Goal: Communication & Community: Connect with others

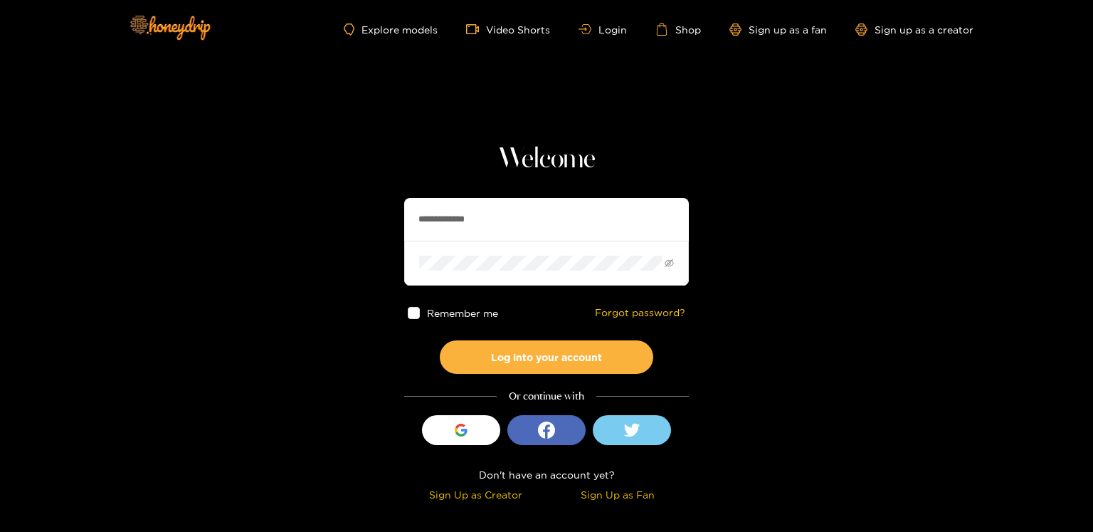
drag, startPoint x: 0, startPoint y: 0, endPoint x: 849, endPoint y: 273, distance: 891.2
click at [908, 296] on section "**********" at bounding box center [546, 253] width 1093 height 506
click at [513, 362] on button "Log into your account" at bounding box center [547, 356] width 214 height 33
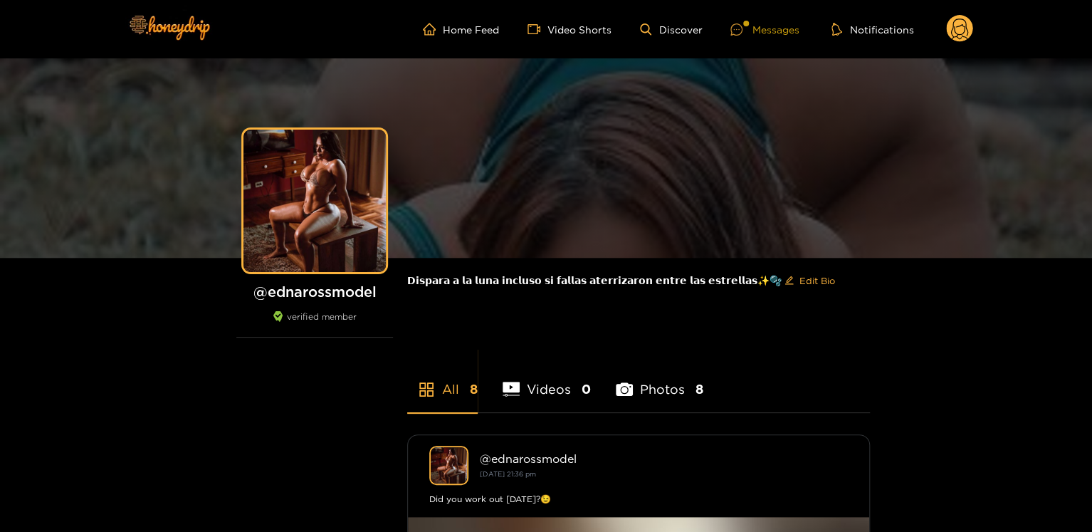
click at [738, 29] on icon at bounding box center [736, 29] width 12 height 12
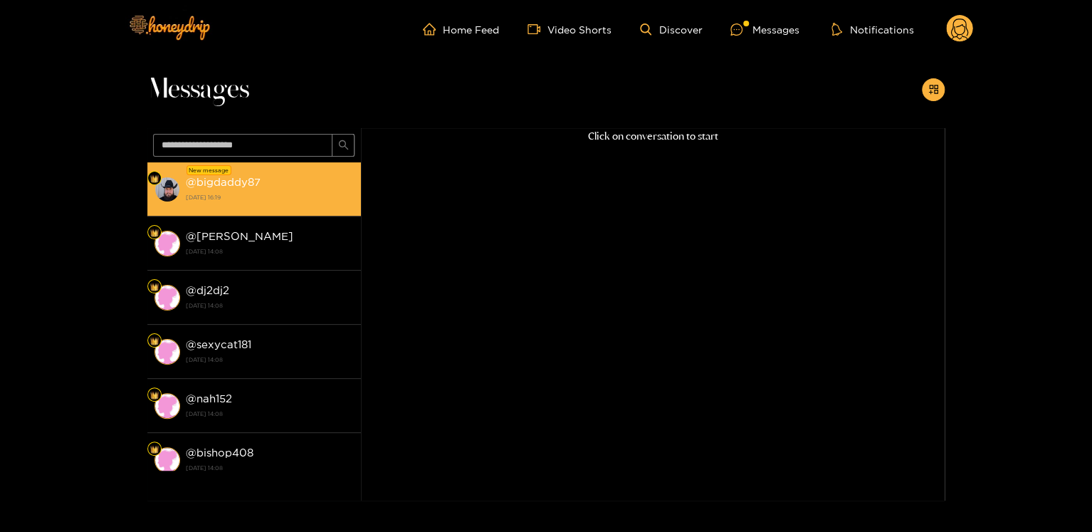
click at [187, 201] on strong "27 September 2025 16:19" at bounding box center [270, 197] width 168 height 13
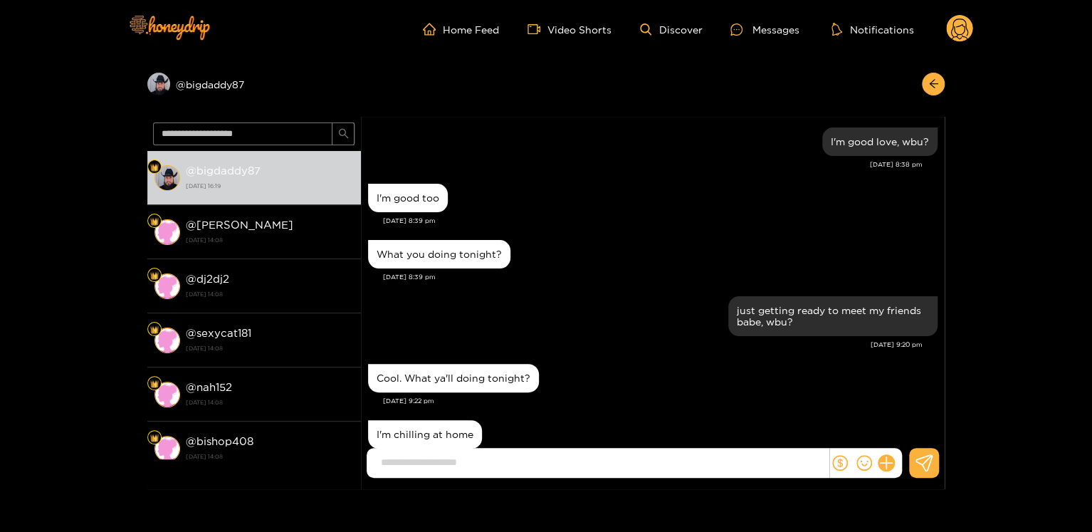
scroll to position [1277, 0]
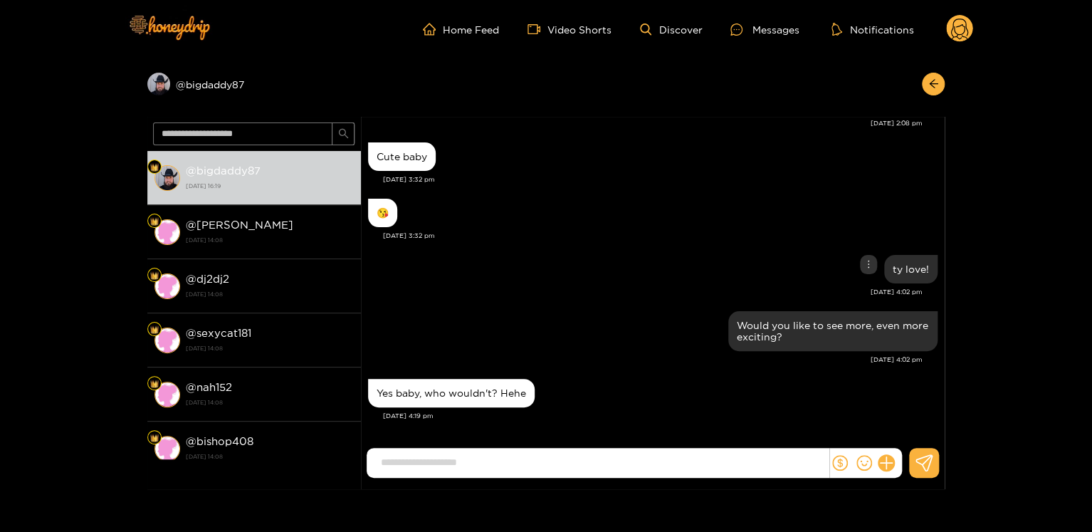
click at [458, 274] on div "ty love!" at bounding box center [652, 269] width 569 height 36
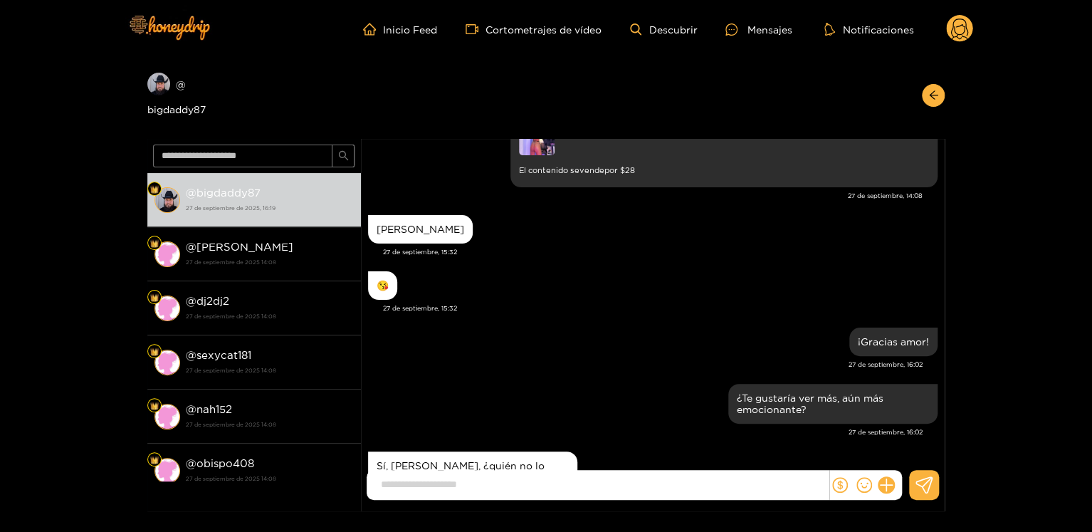
scroll to position [1300, 0]
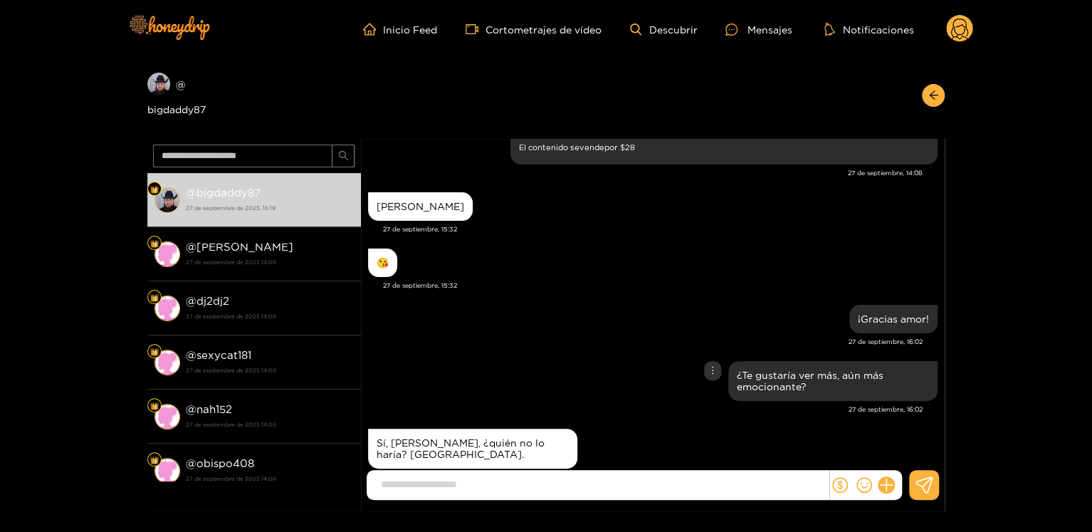
click at [575, 357] on div "¿Te gustaría ver más, aún más emocionante?" at bounding box center [652, 380] width 569 height 47
click at [530, 485] on input at bounding box center [601, 484] width 455 height 23
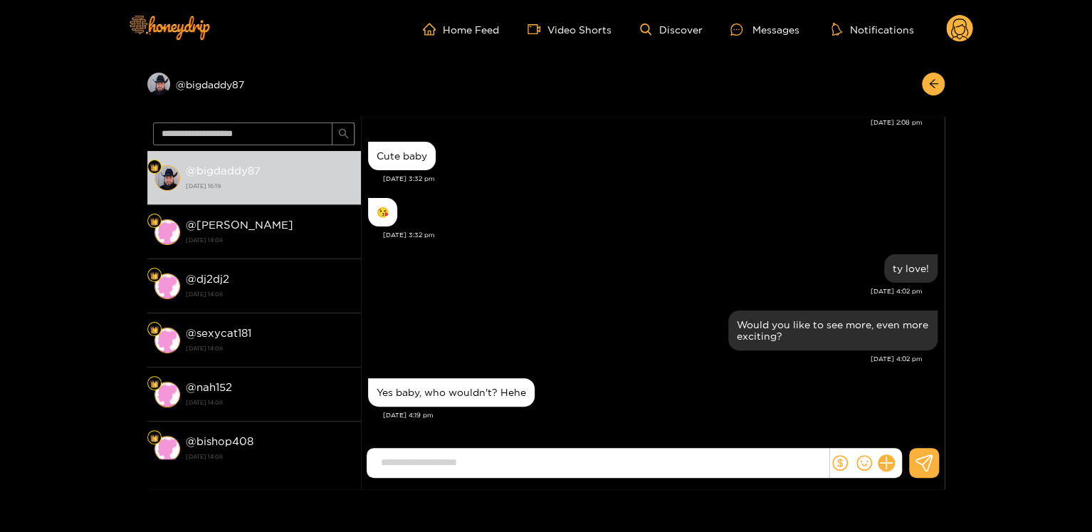
scroll to position [1277, 0]
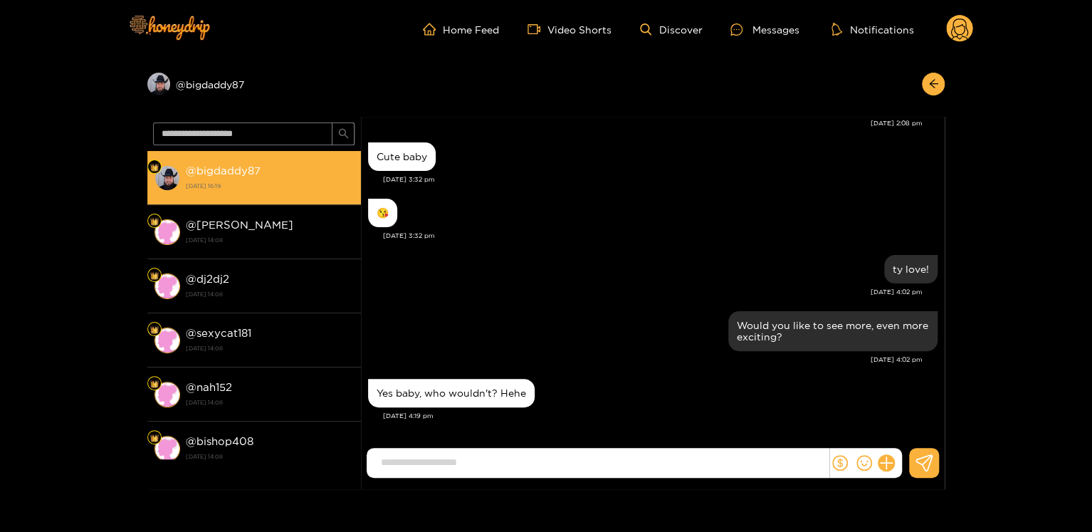
click at [231, 178] on div "@ bigdaddy87 27 September 2025 16:19" at bounding box center [270, 178] width 168 height 32
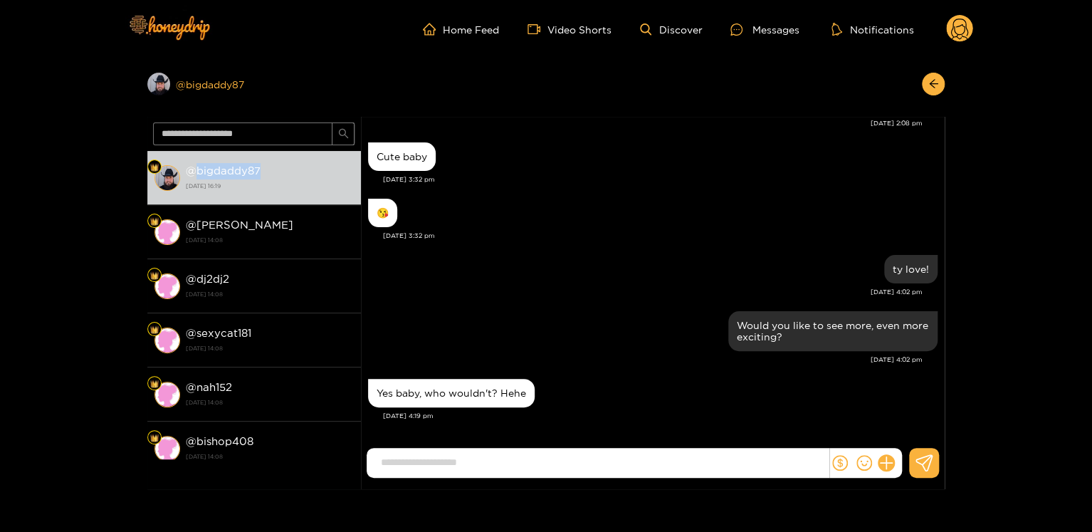
copy strong "bigdaddy87"
click at [880, 468] on button at bounding box center [886, 463] width 24 height 24
click at [909, 424] on icon at bounding box center [912, 428] width 14 height 14
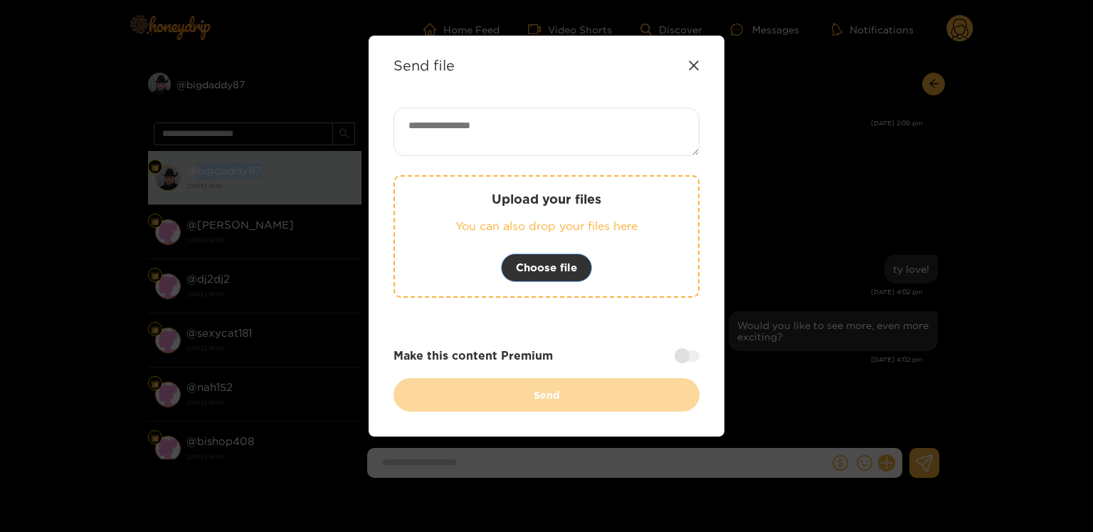
click at [570, 278] on button "Choose file" at bounding box center [546, 267] width 91 height 28
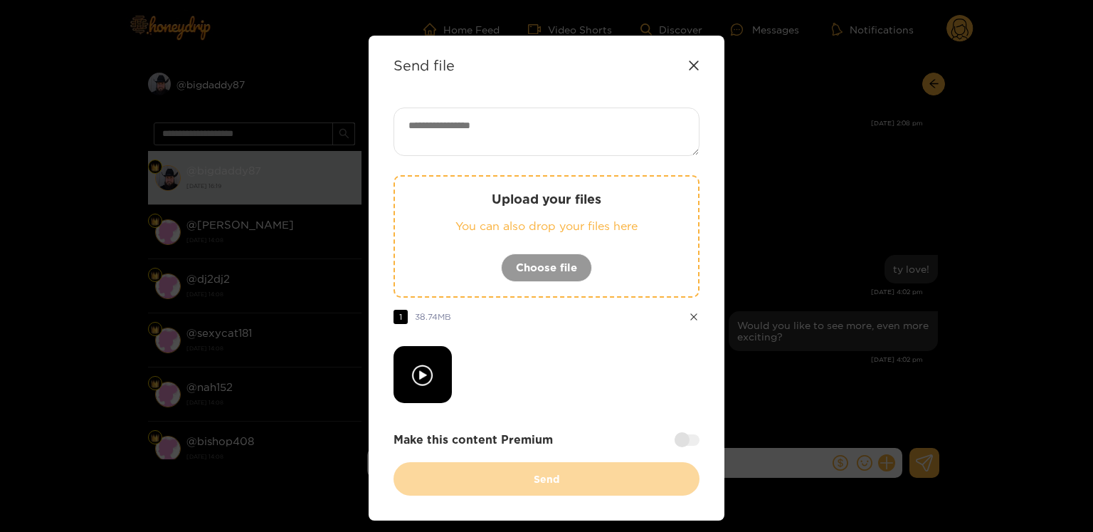
click at [181, 108] on div "Send file Upload your files You can also drop your files here Choose file 1 38.…" at bounding box center [546, 266] width 1093 height 532
click at [677, 435] on div at bounding box center [687, 439] width 25 height 11
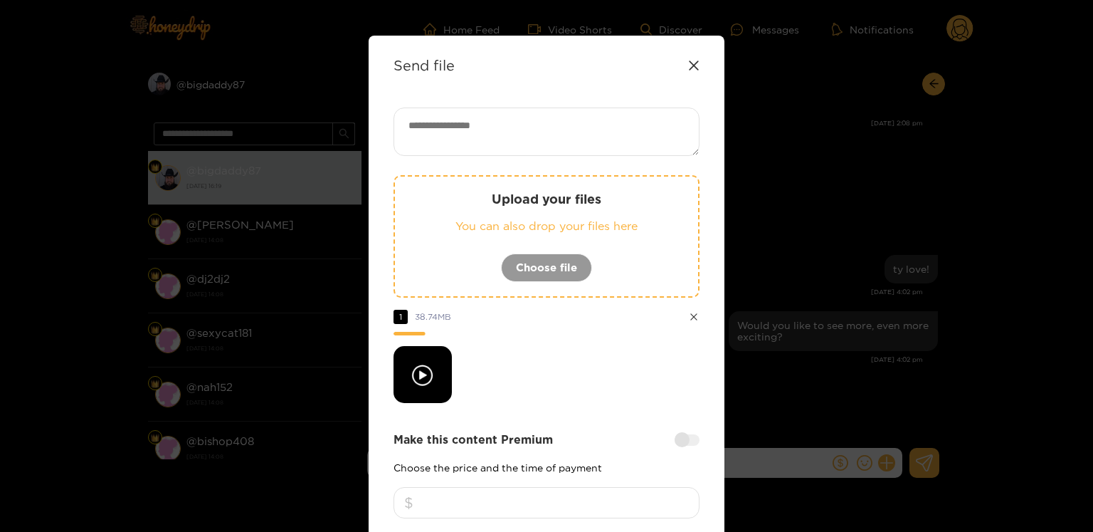
click at [624, 491] on input "number" at bounding box center [547, 502] width 306 height 31
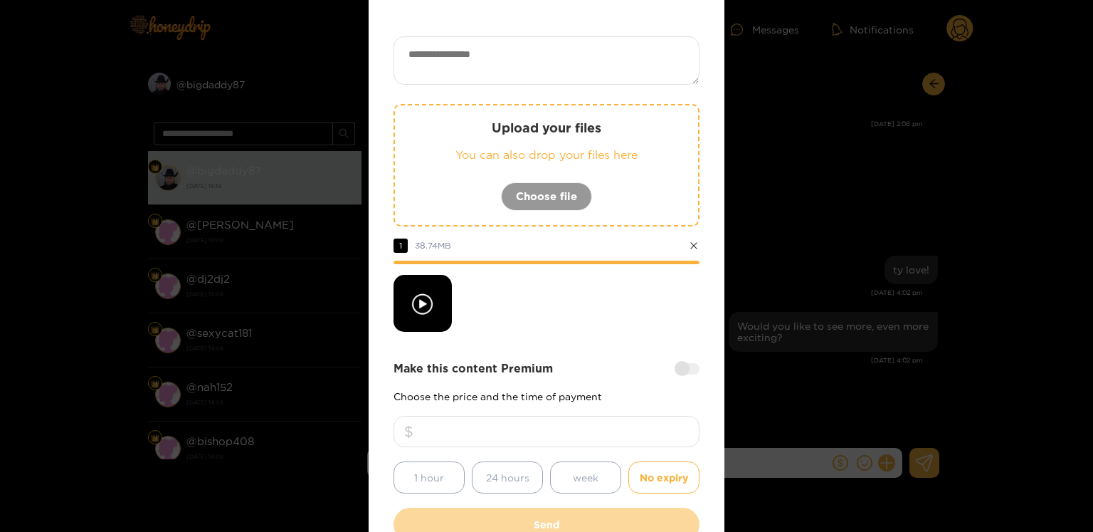
click at [491, 75] on textarea at bounding box center [547, 60] width 306 height 48
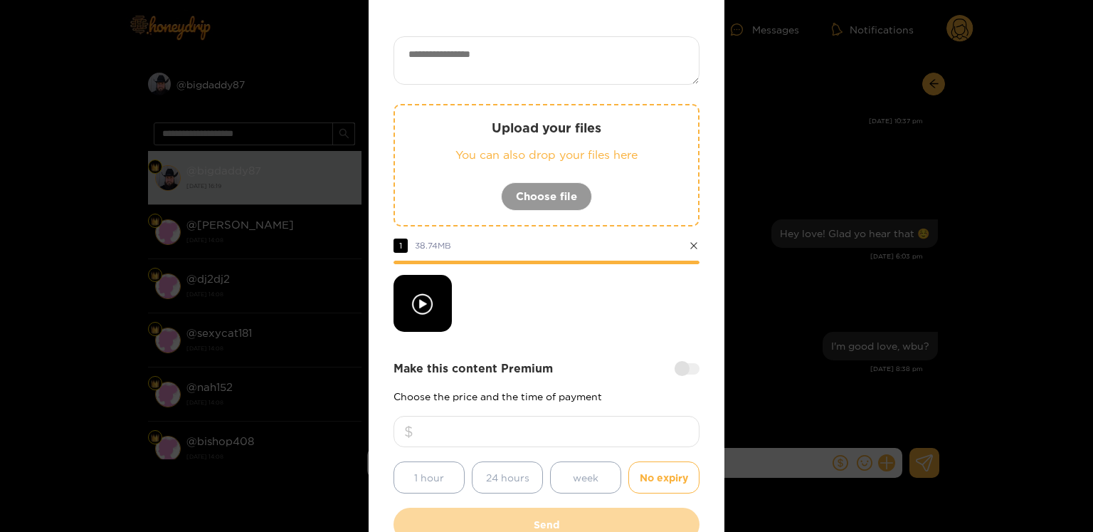
scroll to position [1315, 0]
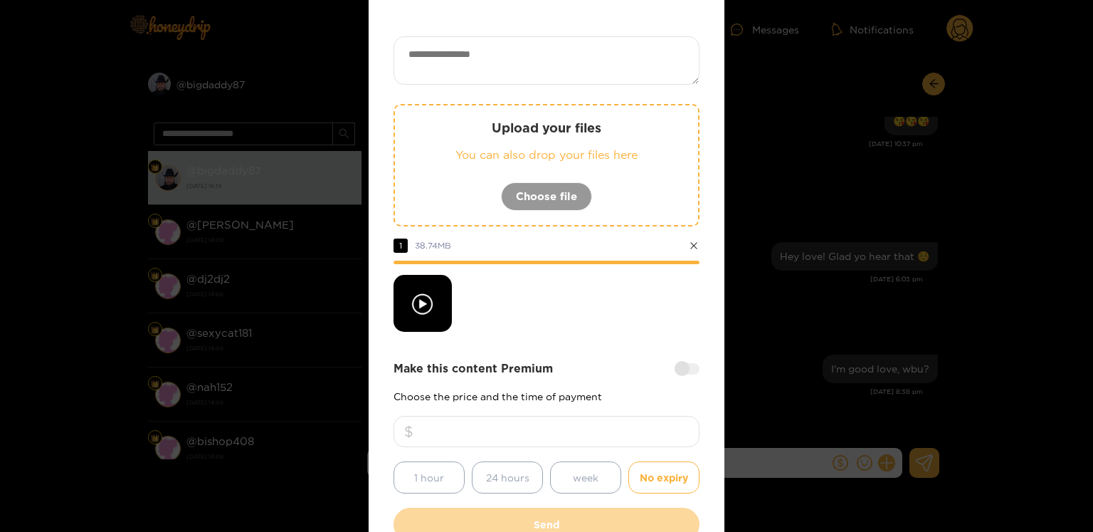
click at [508, 443] on input "number" at bounding box center [547, 431] width 306 height 31
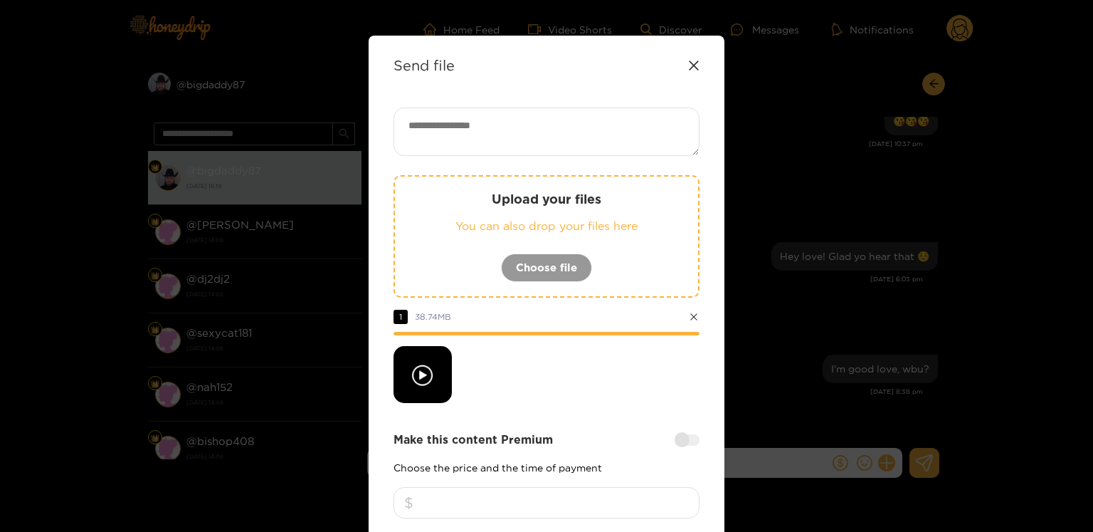
scroll to position [1377, 0]
type input "**"
click at [488, 140] on textarea at bounding box center [547, 131] width 306 height 48
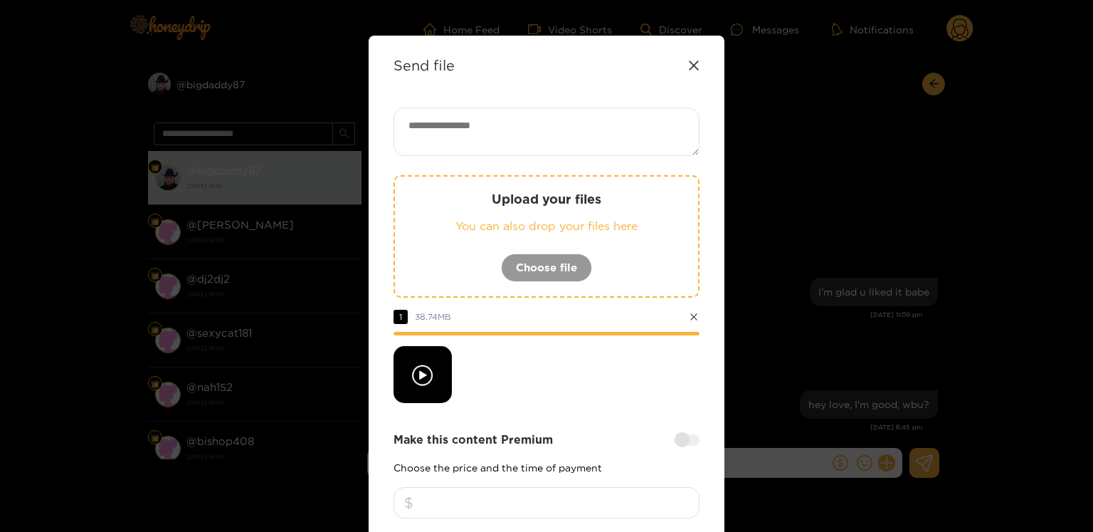
scroll to position [1293, 0]
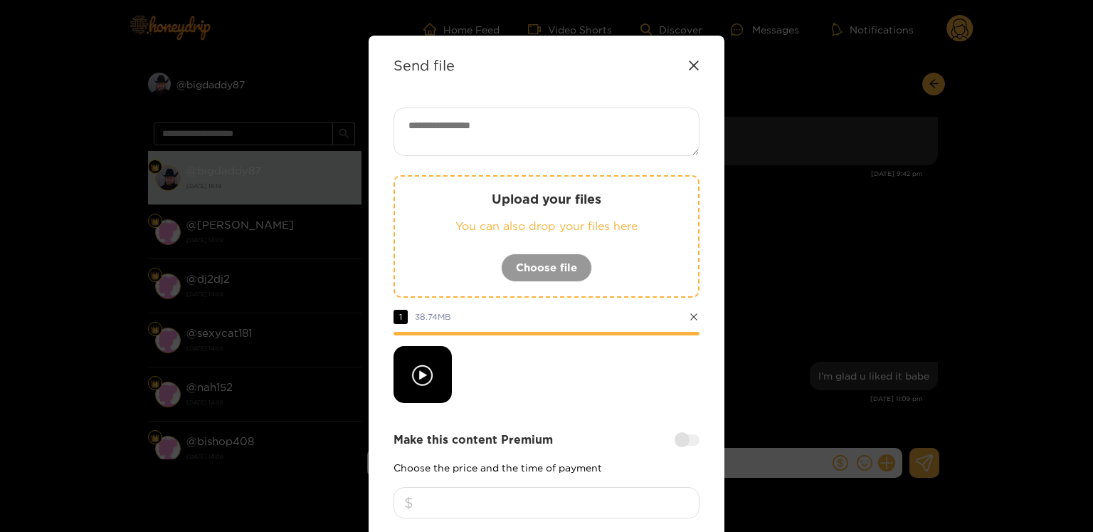
click at [548, 152] on textarea at bounding box center [547, 131] width 306 height 48
paste textarea "**********"
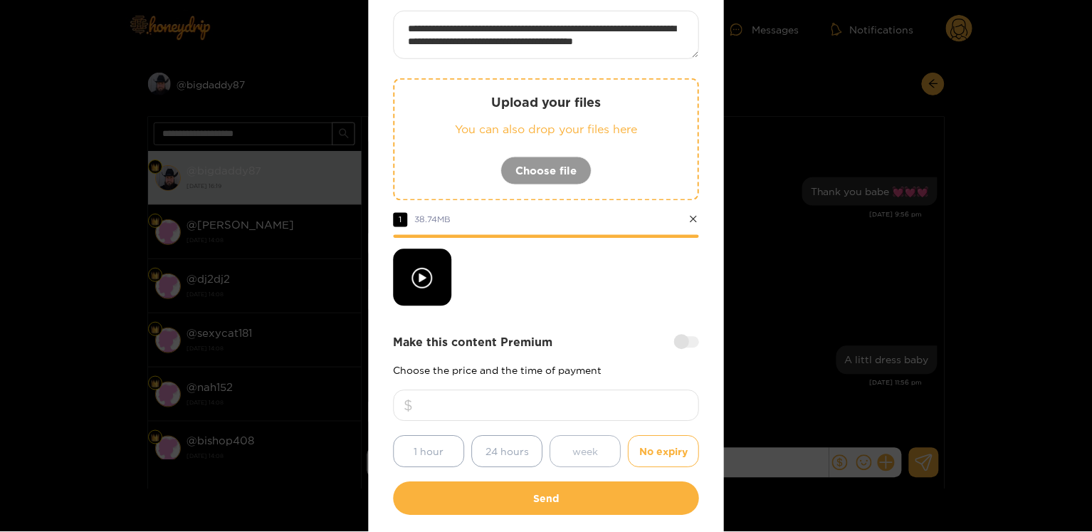
scroll to position [159, 0]
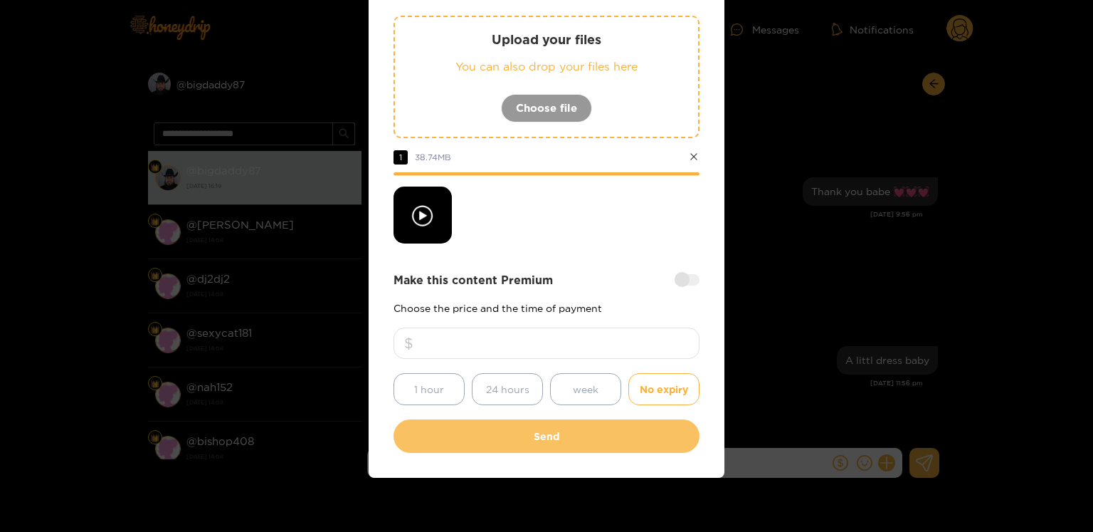
type textarea "**********"
click at [519, 445] on button "Send" at bounding box center [547, 435] width 306 height 33
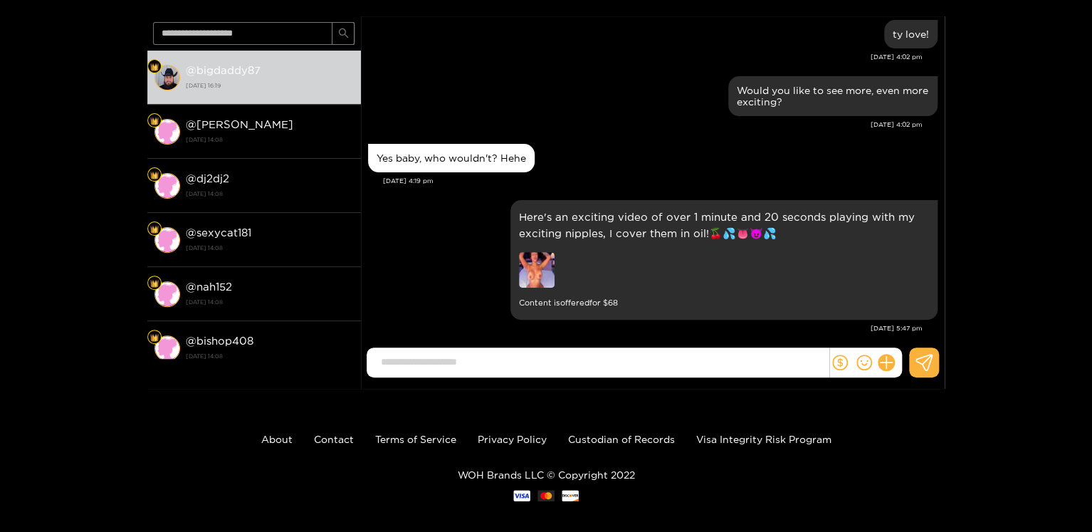
scroll to position [0, 0]
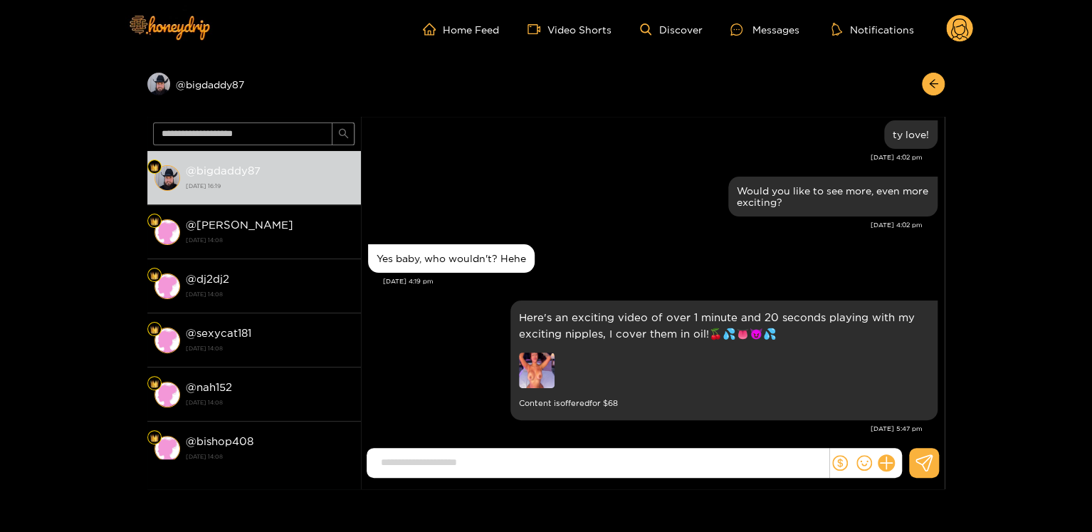
click at [959, 21] on circle at bounding box center [959, 28] width 27 height 27
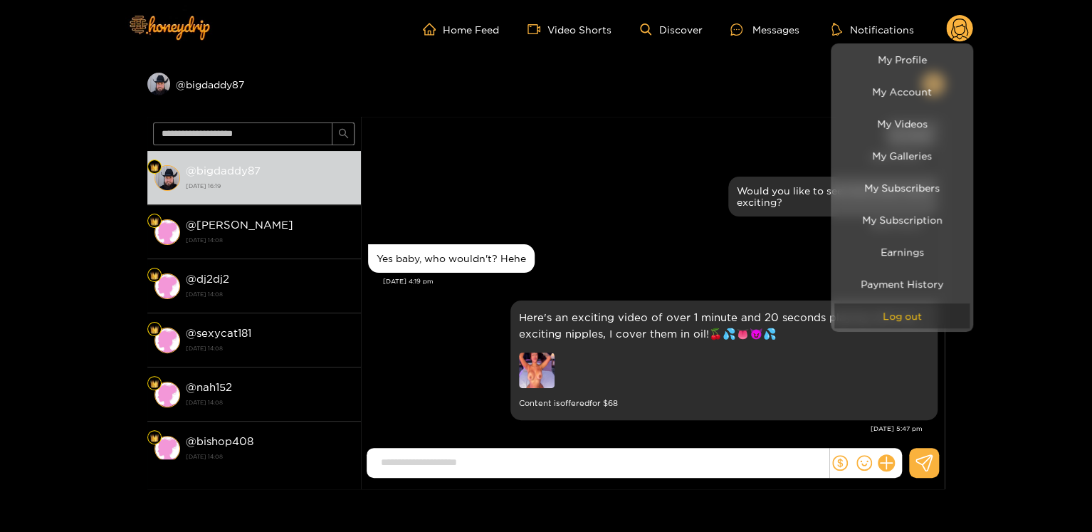
click at [946, 43] on div "My Profile My Account My Videos My Galleries My Subscribers My Subscription Ear…" at bounding box center [959, 29] width 27 height 28
click at [866, 319] on button "Log out" at bounding box center [901, 315] width 135 height 25
